Goal: Use online tool/utility: Utilize a website feature to perform a specific function

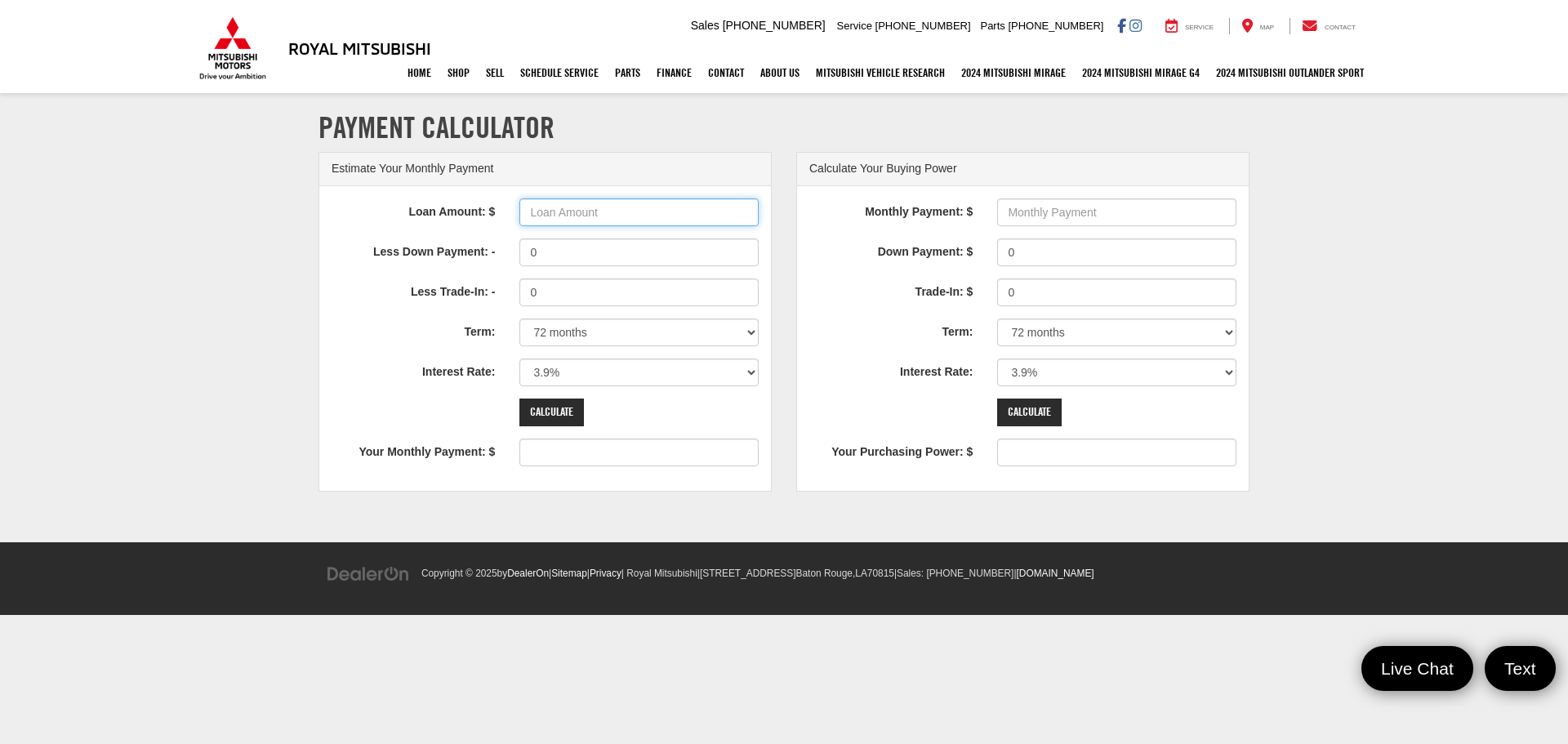
drag, startPoint x: 0, startPoint y: 0, endPoint x: 564, endPoint y: 219, distance: 605.0
click at [564, 219] on input "Loan Amount: $" at bounding box center [639, 213] width 239 height 28
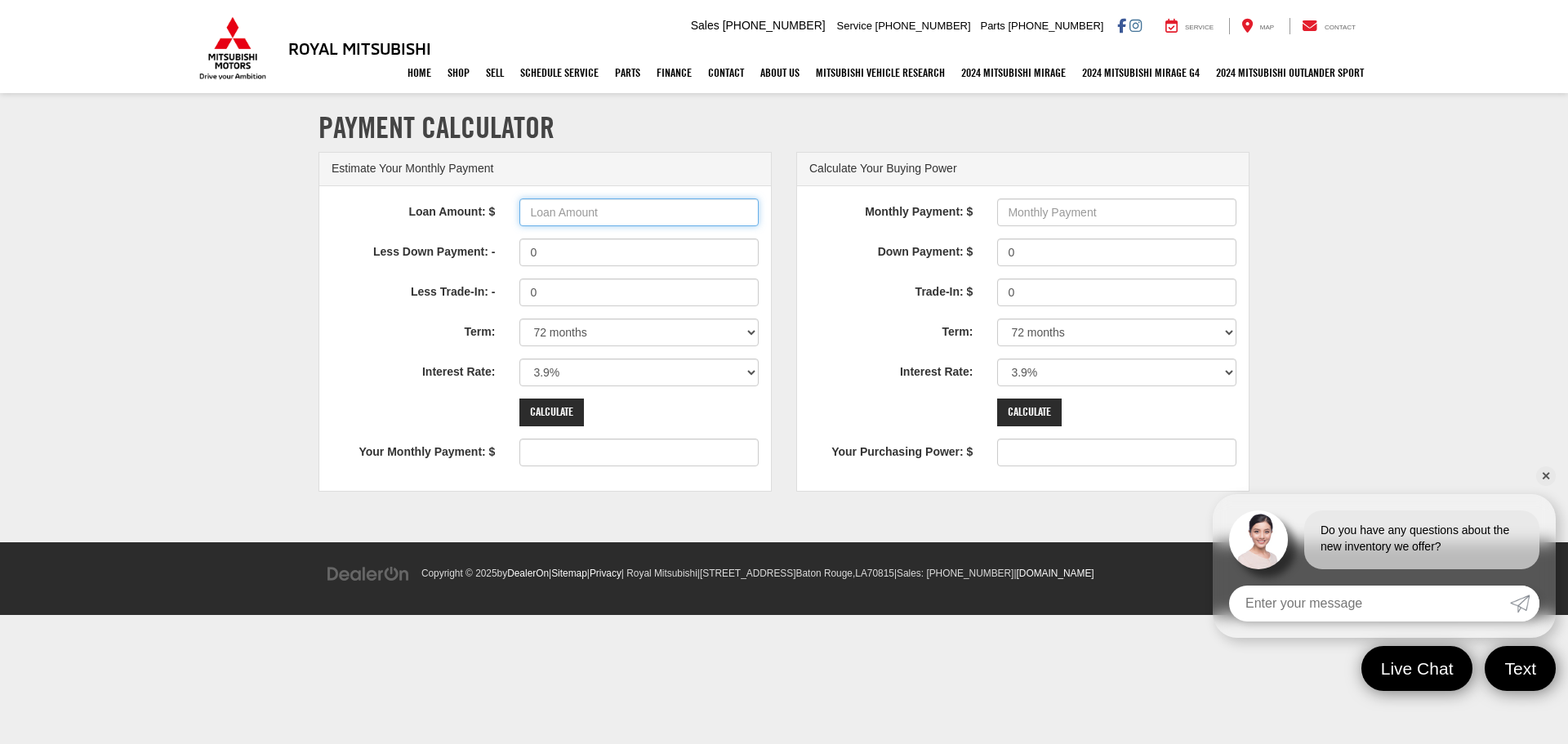
click at [564, 219] on input "Loan Amount: $" at bounding box center [639, 213] width 239 height 28
type input "50000"
type input "780"
drag, startPoint x: 545, startPoint y: 250, endPoint x: 524, endPoint y: 253, distance: 21.2
click at [524, 253] on input "0" at bounding box center [639, 252] width 239 height 28
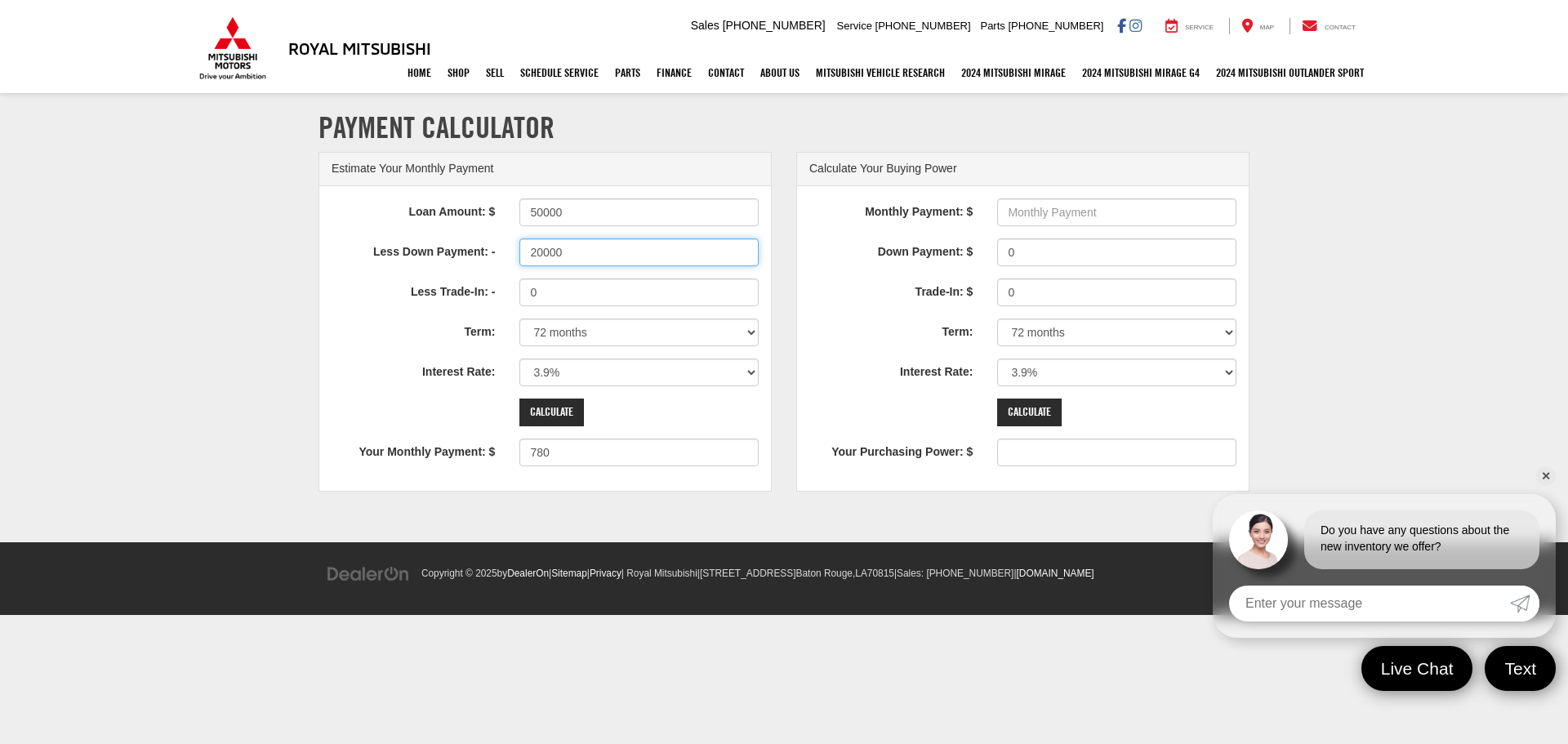
type input "20000"
type input "468"
click at [569, 372] on select "0% 0.9% 1.9% 2.9% 3.9% 4.9% 5.9% 6.9% 7.9% 8.9% 9.9% 10.9% 11.9% 12.9% 13.9% 14…" at bounding box center [639, 372] width 239 height 28
click at [598, 368] on select "0% 0.9% 1.9% 2.9% 3.9% 4.9% 5.9% 6.9% 7.9% 8.9% 9.9% 10.9% 11.9% 12.9% 13.9% 14…" at bounding box center [639, 372] width 239 height 28
select select "4.9"
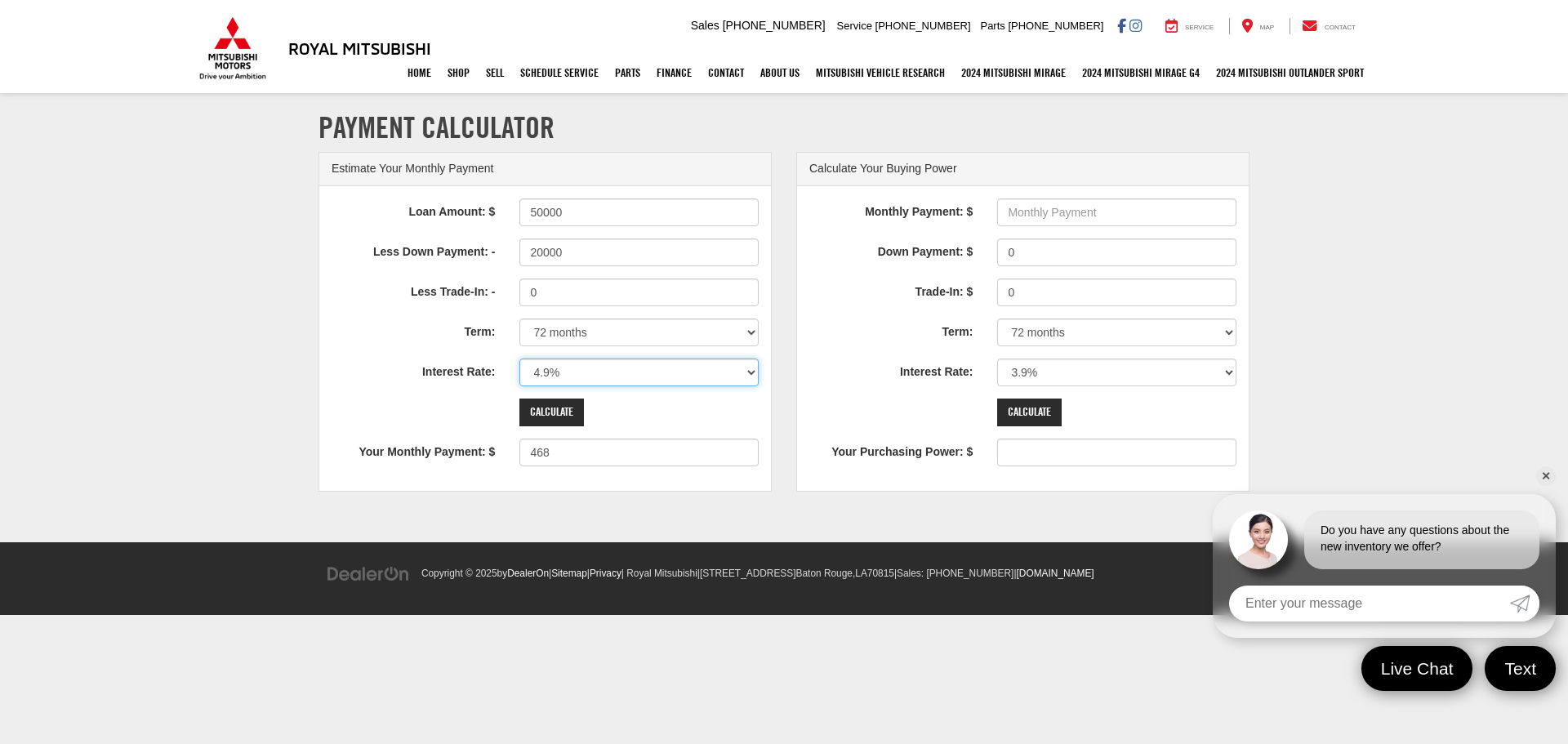
click at [519, 358] on select "0% 0.9% 1.9% 2.9% 3.9% 4.9% 5.9% 6.9% 7.9% 8.9% 9.9% 10.9% 11.9% 12.9% 13.9% 14…" at bounding box center [639, 372] width 239 height 28
type input "482"
click at [562, 410] on input "Calculate" at bounding box center [552, 413] width 65 height 28
click at [626, 335] on select "12 months 24 months 36 months 48 months 60 months 66 months 72 months 84 months" at bounding box center [639, 333] width 239 height 28
select select "12"
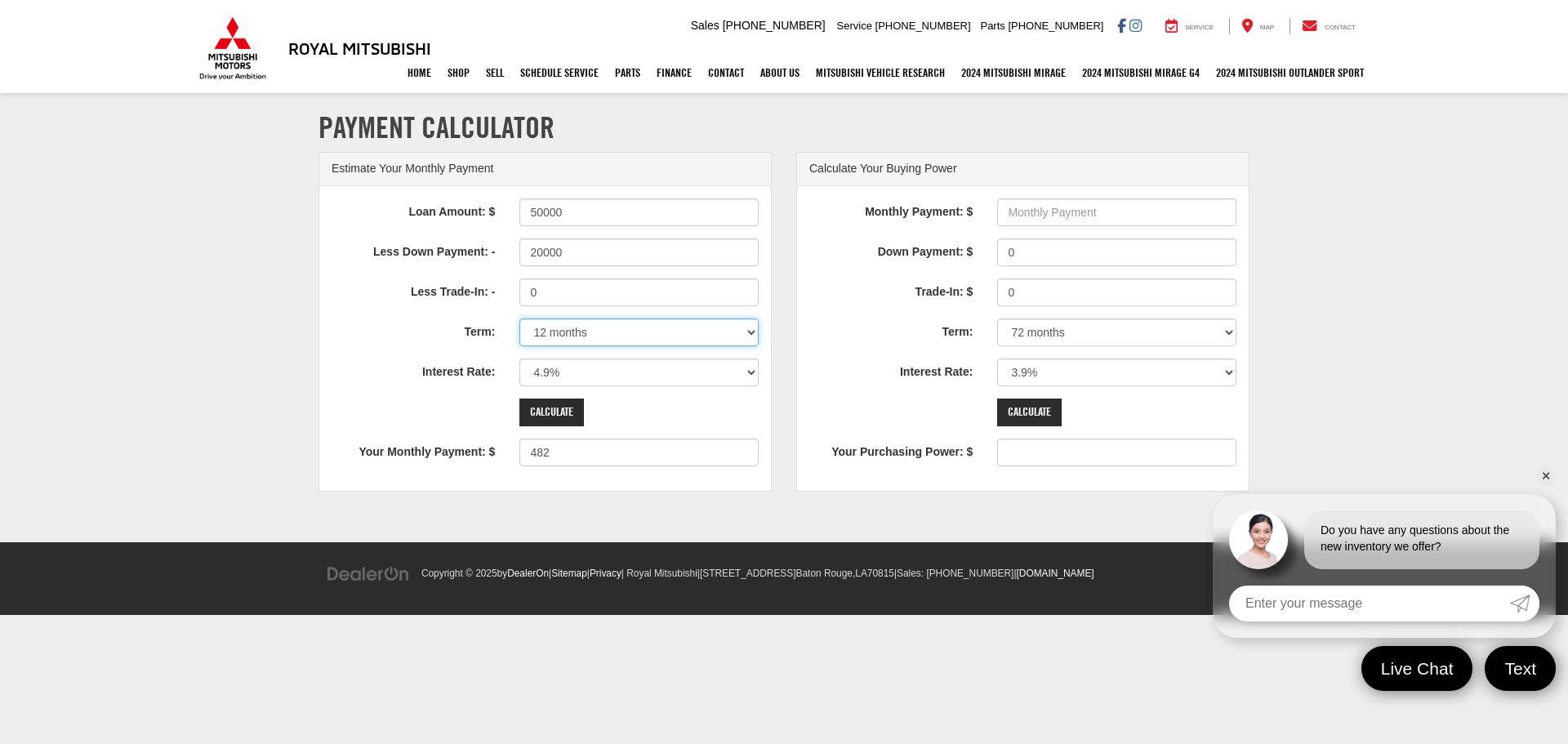
click at [519, 319] on select "12 months 24 months 36 months 48 months 60 months 66 months 72 months 84 months" at bounding box center [639, 333] width 239 height 28
type input "2567"
click at [597, 337] on select "12 months 24 months 36 months 48 months 60 months 66 months 72 months 84 months" at bounding box center [639, 333] width 239 height 28
select select "60"
click at [519, 319] on select "12 months 24 months 36 months 48 months 60 months 66 months 72 months 84 months" at bounding box center [639, 333] width 239 height 28
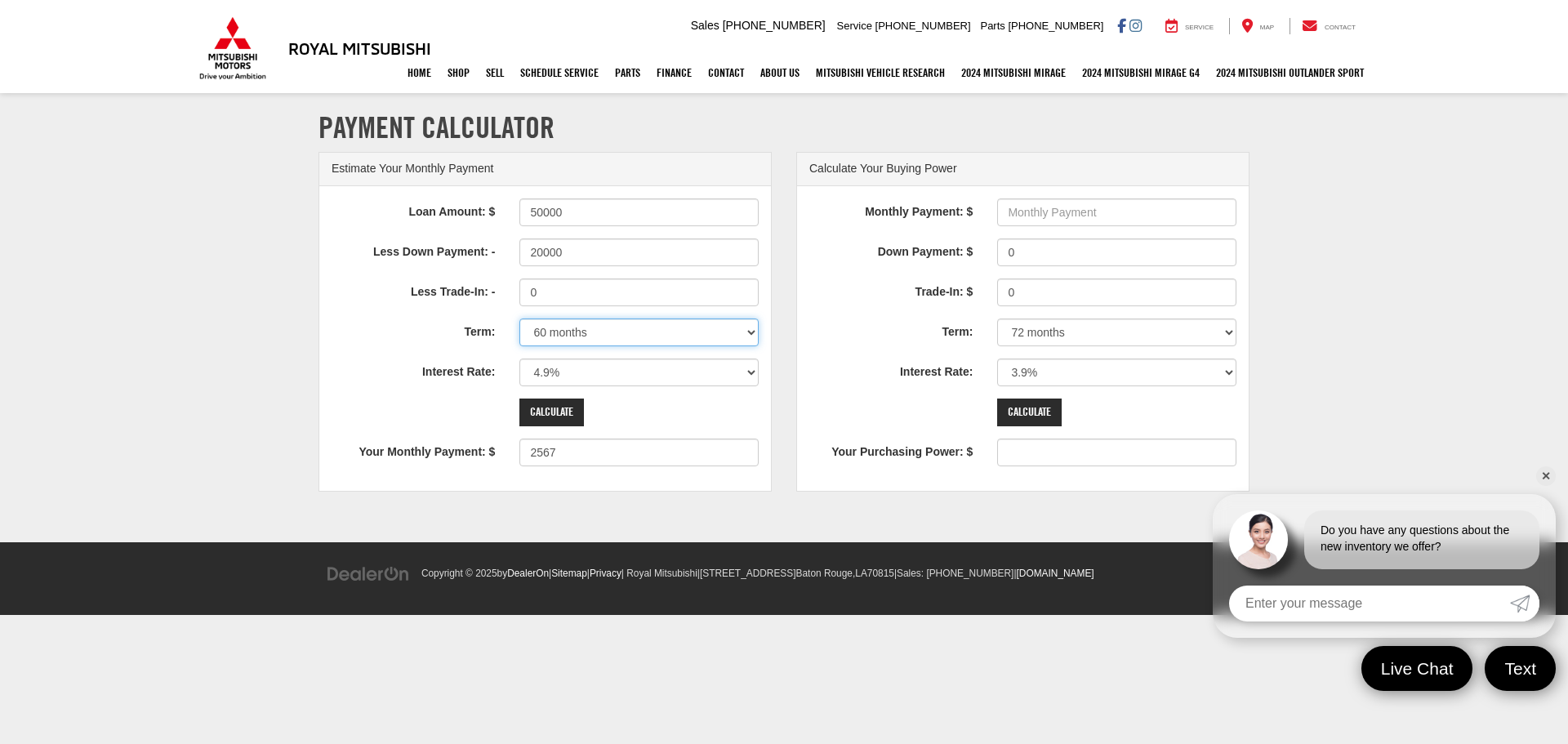
type input "565"
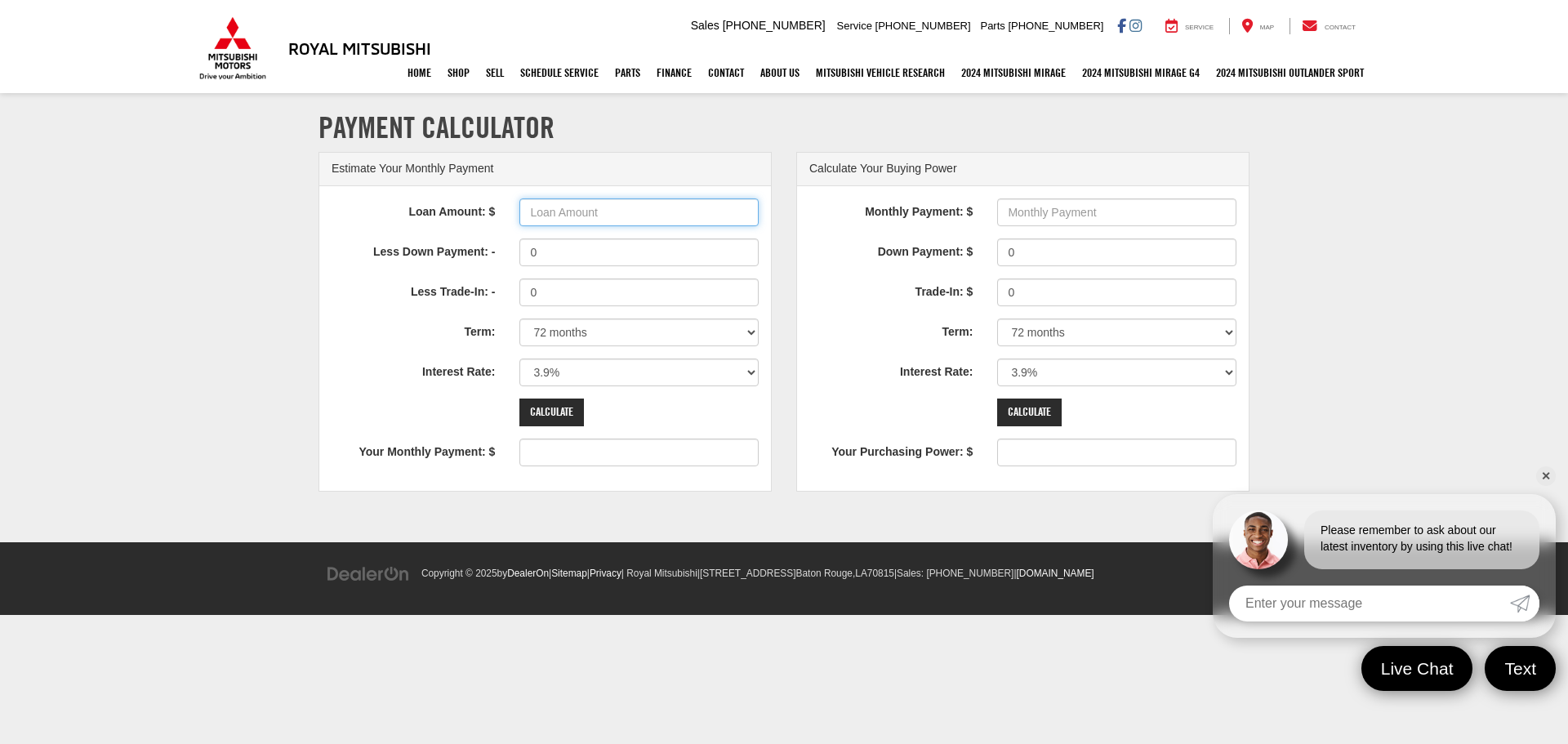
click at [590, 219] on input "Loan Amount: $" at bounding box center [639, 213] width 239 height 28
type input "50000"
type input "780"
click at [562, 254] on input "0" at bounding box center [639, 252] width 239 height 28
type input "0"
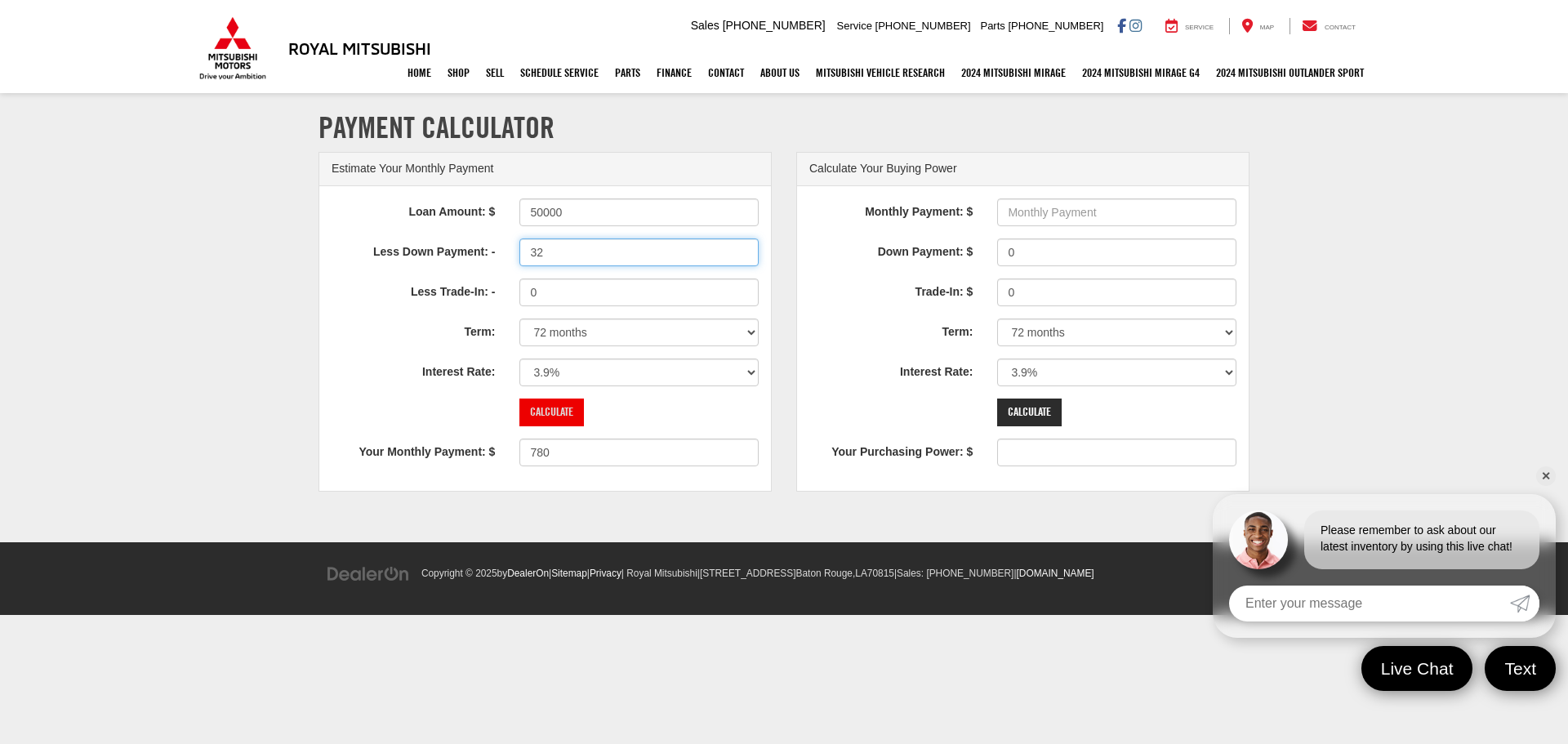
type input "32"
type input "779"
click at [556, 401] on input "Calculate" at bounding box center [552, 413] width 65 height 28
click at [570, 256] on input "32" at bounding box center [639, 252] width 239 height 28
type input "32000"
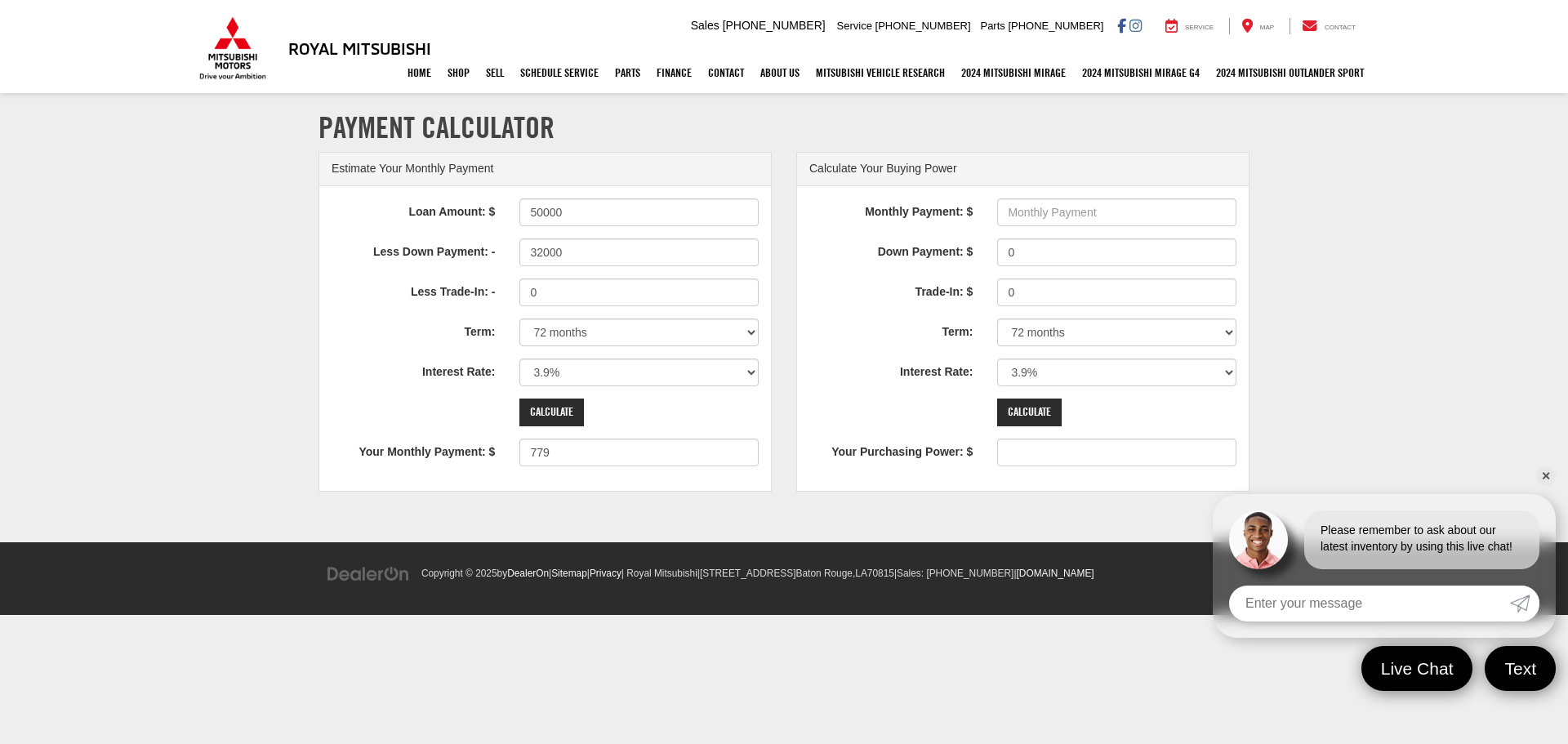
type input "281"
click at [550, 427] on div "Loan Amount: $ 50000 Less Down Payment: - 32000 Less Trade-In: - 0 Term: 12 mon…" at bounding box center [545, 339] width 452 height 305
